Goal: Task Accomplishment & Management: Manage account settings

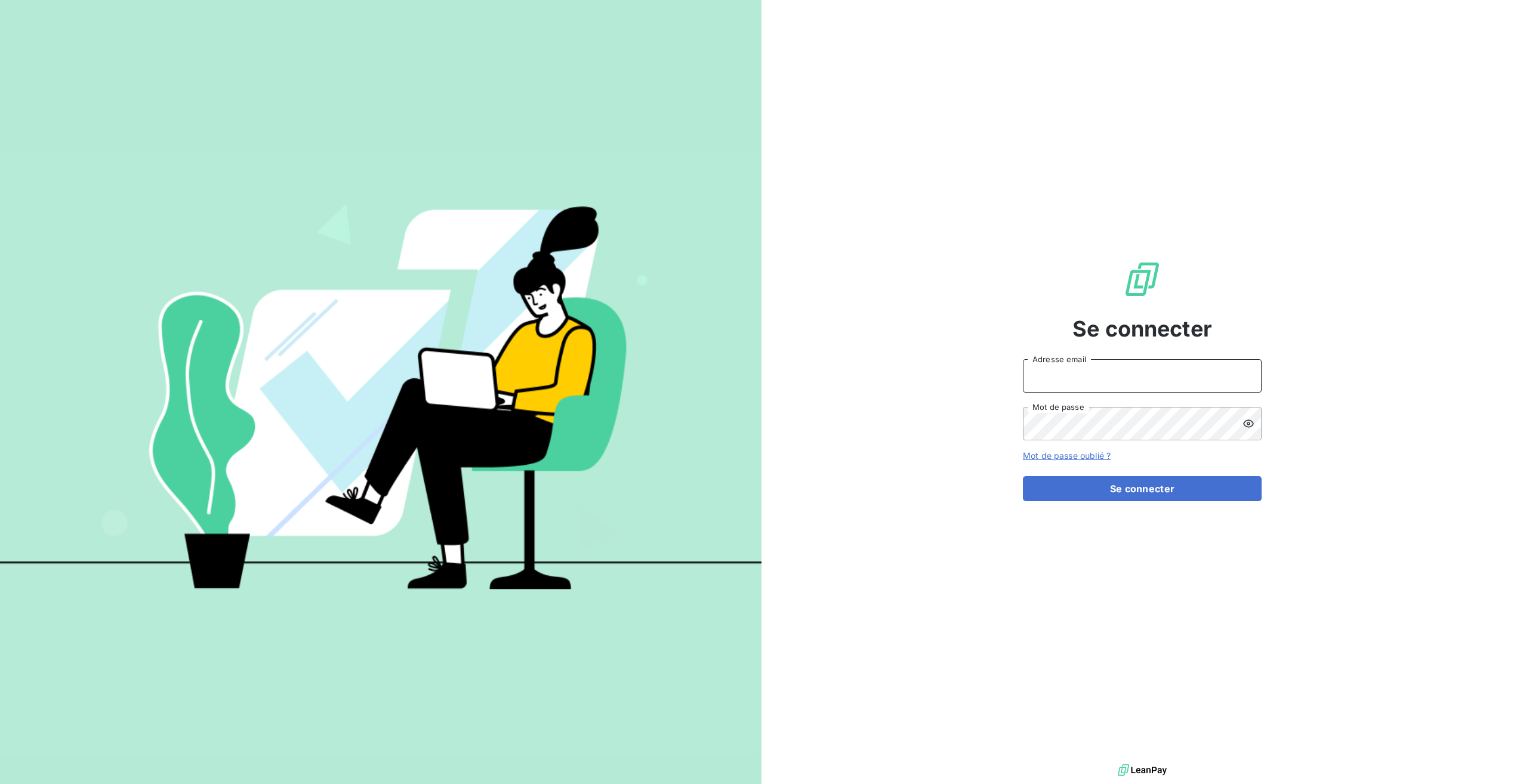
type input "[EMAIL_ADDRESS][DOMAIN_NAME]"
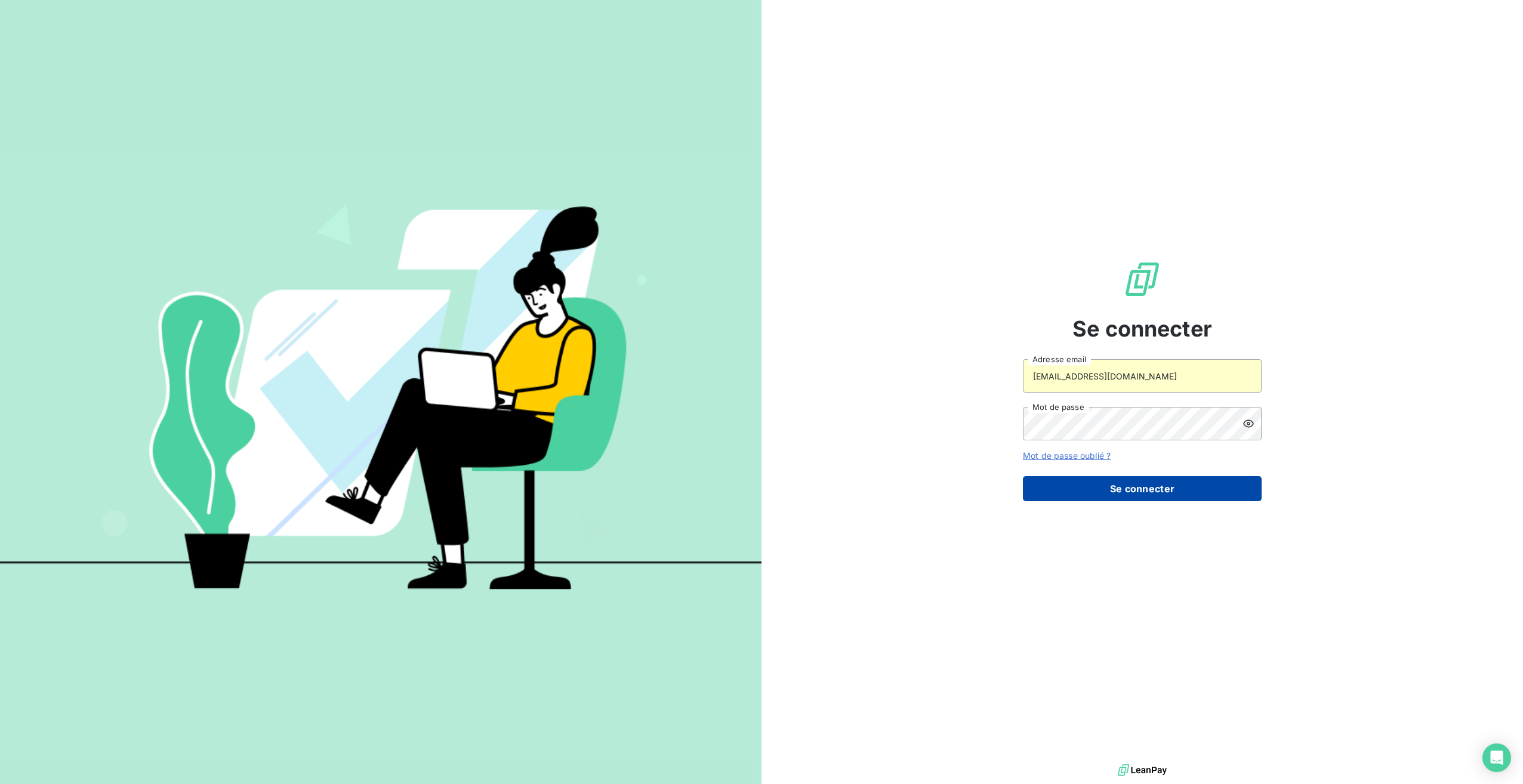
click at [1049, 487] on button "Se connecter" at bounding box center [1142, 488] width 239 height 25
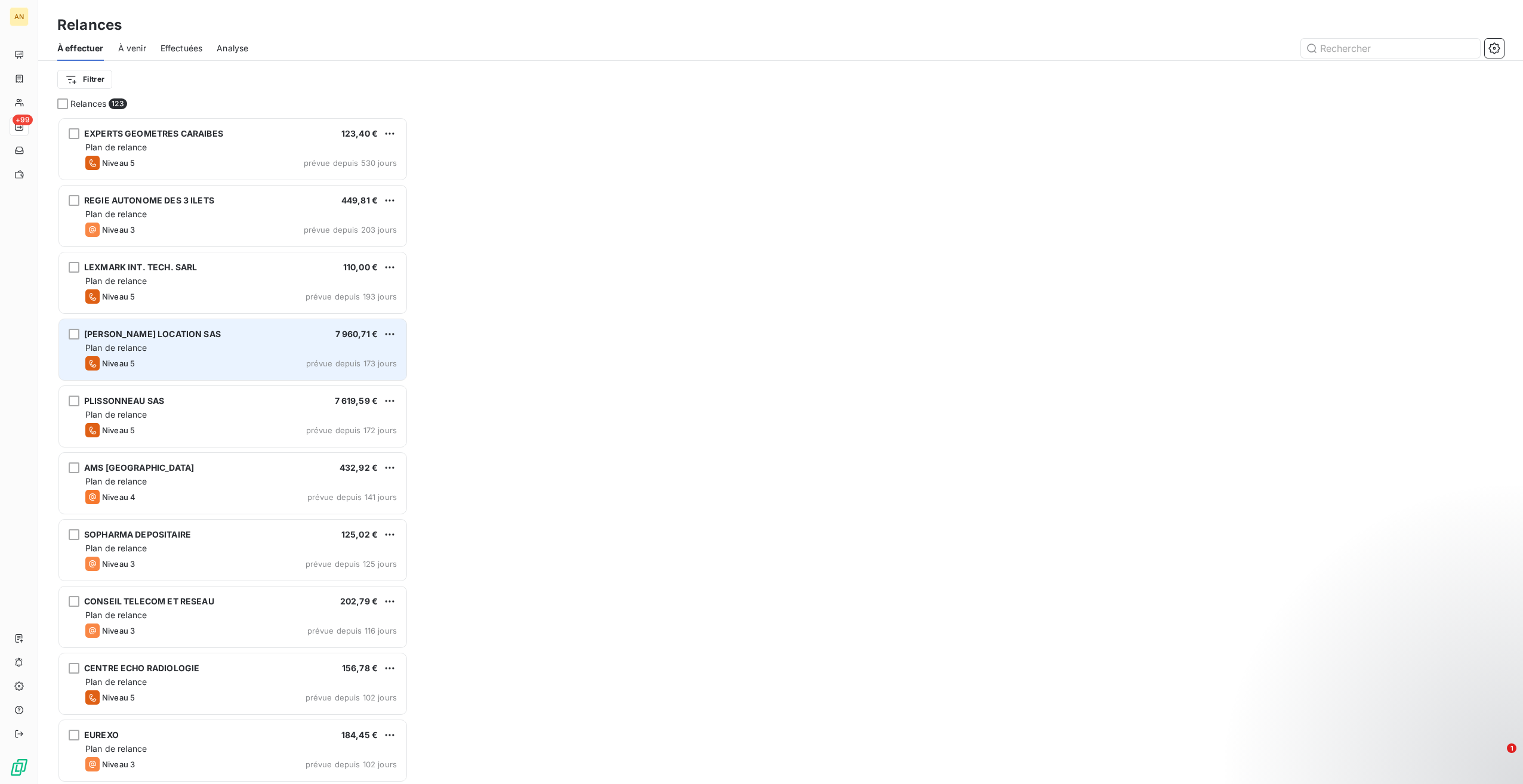
scroll to position [658, 342]
